Goal: Task Accomplishment & Management: Complete application form

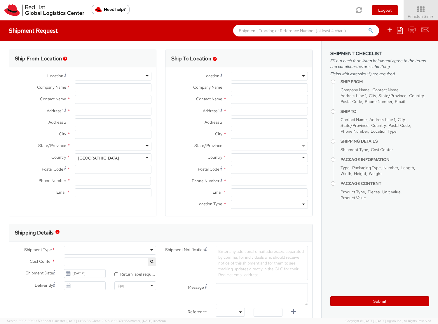
select select "527"
type input "Red Hat Asia Pacific Pte Ltd"
type input "Prinsten Sim"
type input "88 Market Street, Level 45"
type input "CapitaSpring"
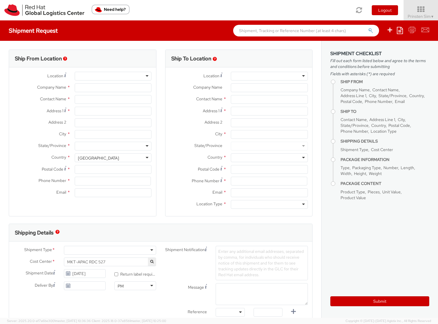
type input "SINGAPORE"
type input "048948"
type input "65 6490 4200"
type input "psim@redhat.com"
select select "CM"
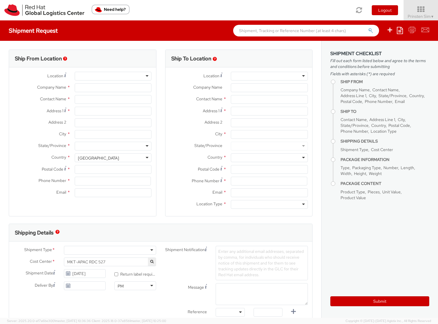
select select "KGS"
select select
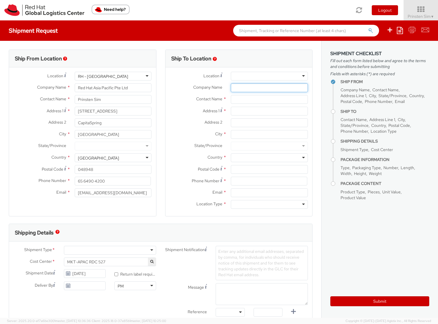
click at [245, 85] on input "Company Name *" at bounding box center [269, 87] width 77 height 9
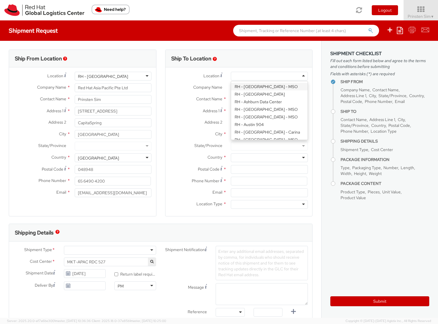
click at [247, 79] on div at bounding box center [269, 76] width 77 height 9
click at [200, 195] on label "Email *" at bounding box center [195, 192] width 61 height 8
click at [231, 195] on input "Email *" at bounding box center [269, 192] width 77 height 9
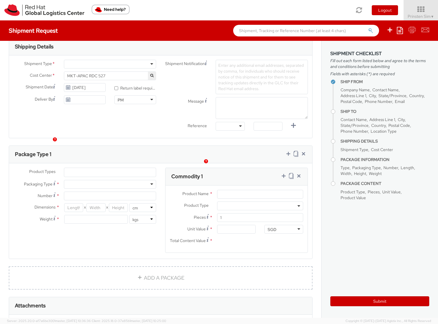
scroll to position [270, 0]
